Goal: Check status: Check status

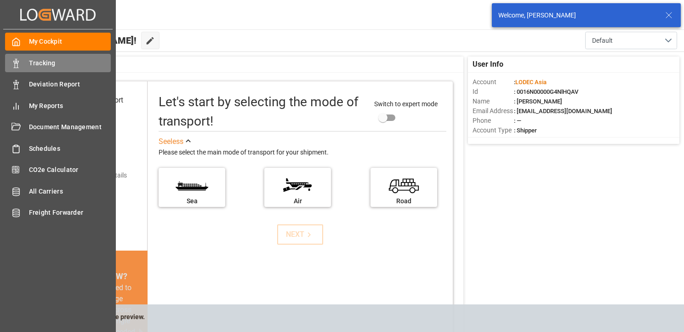
click at [11, 67] on div at bounding box center [13, 63] width 16 height 10
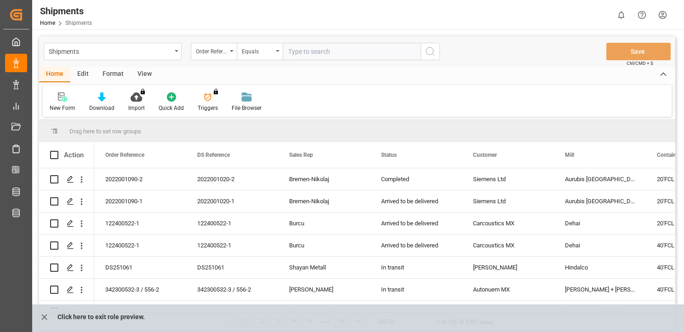
click at [337, 51] on input "text" at bounding box center [352, 51] width 138 height 17
type input "ds251037"
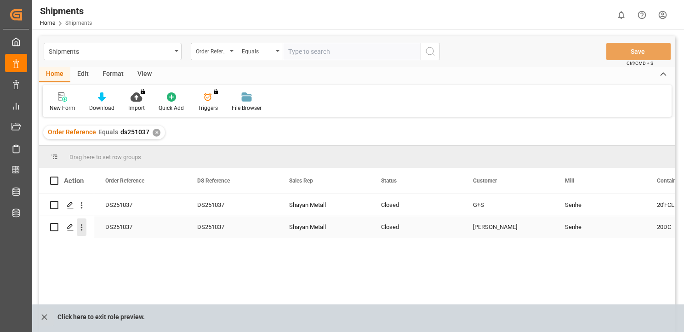
click at [80, 225] on icon "open menu" at bounding box center [82, 227] width 10 height 10
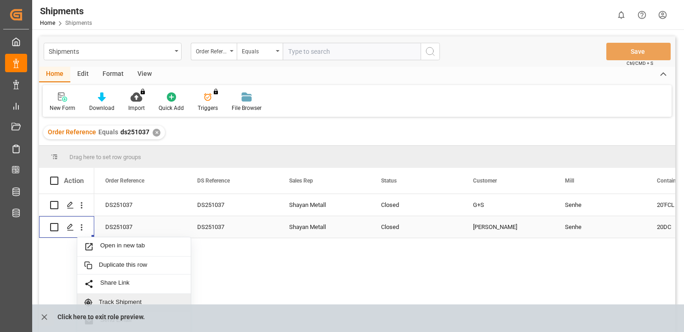
click at [148, 297] on div "Track Shipment" at bounding box center [133, 303] width 113 height 18
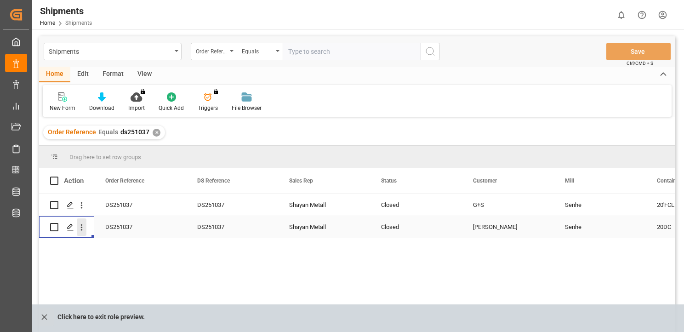
click at [81, 226] on icon "open menu" at bounding box center [82, 227] width 2 height 6
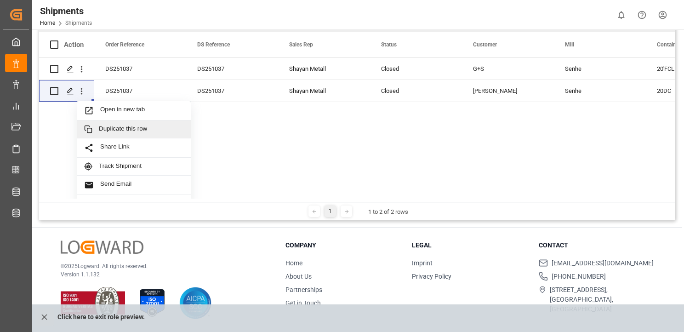
click at [285, 161] on div "DS251037 DS251037 Shayan Metall Closed G+S Senhe 20'FCL FOB DS251037 DS251037 S…" at bounding box center [384, 130] width 581 height 144
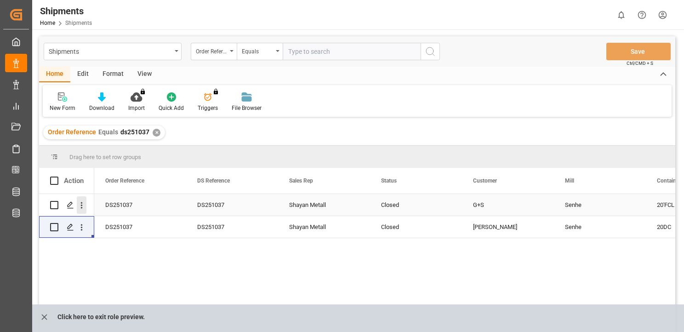
click at [79, 207] on icon "open menu" at bounding box center [82, 205] width 10 height 10
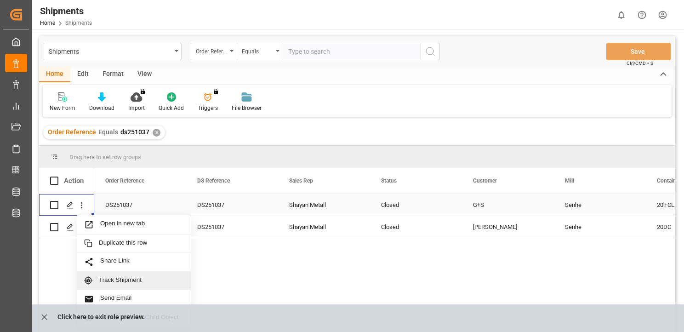
click at [141, 274] on div "Track Shipment" at bounding box center [133, 281] width 113 height 18
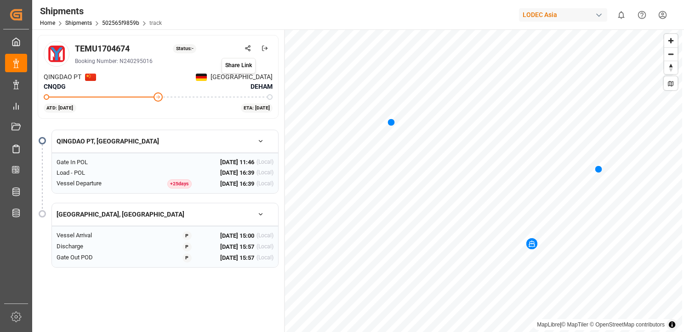
click at [250, 44] on button at bounding box center [247, 48] width 16 height 16
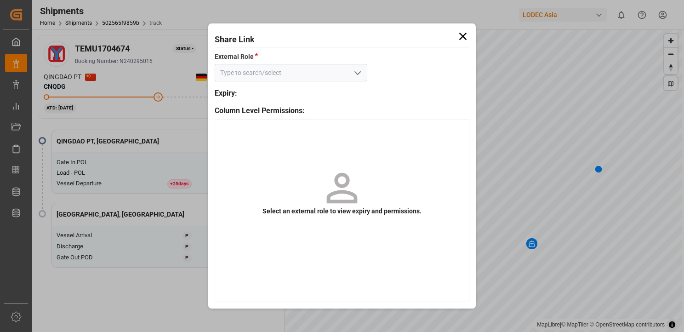
click at [360, 74] on icon "open menu" at bounding box center [357, 73] width 11 height 11
click at [321, 95] on div "Default tracking role - shipment" at bounding box center [291, 93] width 152 height 21
type input "Default tracking role - shipment"
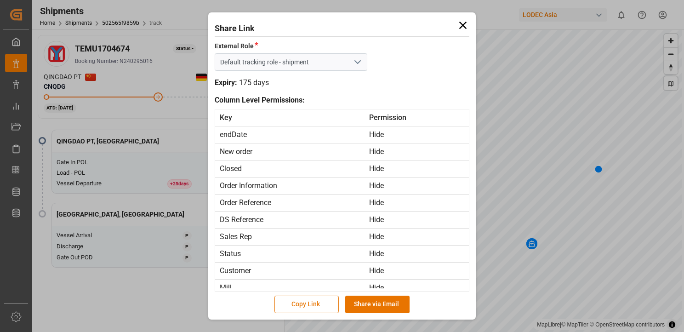
click at [323, 308] on button "Copy Link" at bounding box center [306, 303] width 64 height 17
